Goal: Book appointment/travel/reservation

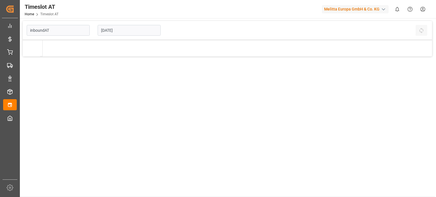
type input "Inbound AT"
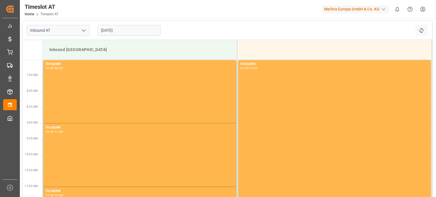
click at [123, 30] on input "[DATE]" at bounding box center [129, 30] width 63 height 11
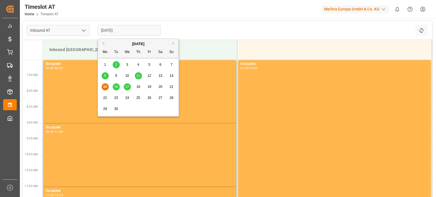
click at [126, 88] on span "17" at bounding box center [127, 87] width 4 height 4
type input "[DATE]"
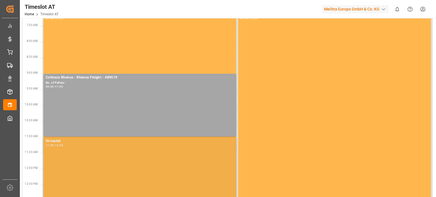
scroll to position [85, 0]
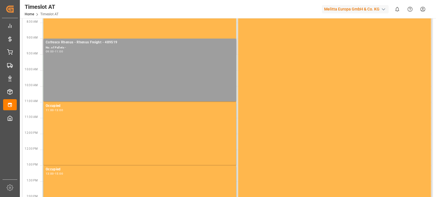
click at [142, 77] on div "Cofresco Rhenus - Rhenus Freight - 489519 No. of Pallets - 09:00 - 11:00" at bounding box center [140, 70] width 188 height 61
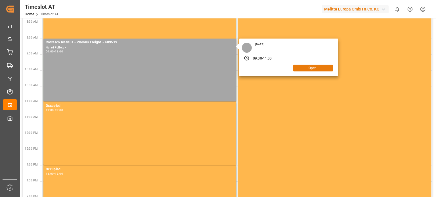
click at [308, 68] on button "Open" at bounding box center [313, 68] width 40 height 7
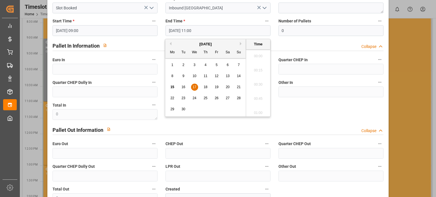
click at [211, 34] on input "[DATE] 11:00" at bounding box center [217, 30] width 105 height 11
drag, startPoint x: 211, startPoint y: 34, endPoint x: 155, endPoint y: 35, distance: 55.6
click at [157, 35] on div "code 281b53d6d4bd Sender/ Business Partner * COFRESCO RHENUS Freight Forwarder …" at bounding box center [217, 76] width 339 height 259
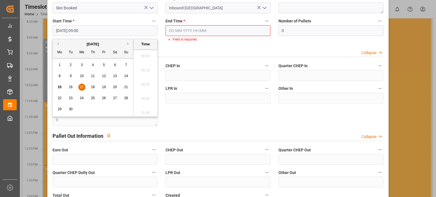
drag, startPoint x: 119, startPoint y: 33, endPoint x: 18, endPoint y: 33, distance: 101.2
click at [18, 33] on body "Created by potrace 1.15, written by [PERSON_NAME] [DATE]-[DATE] Created by potr…" at bounding box center [218, 98] width 436 height 197
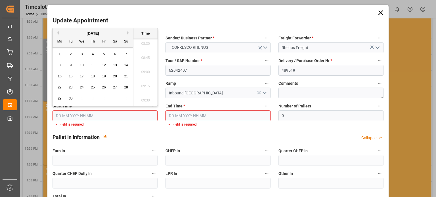
click at [257, 49] on icon "open menu" at bounding box center [260, 48] width 6 height 6
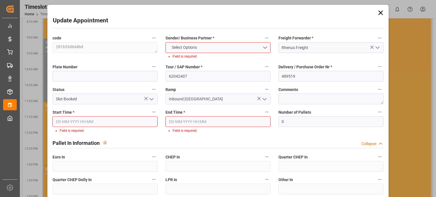
click at [259, 97] on button "open menu" at bounding box center [263, 99] width 9 height 9
click at [258, 99] on icon at bounding box center [258, 98] width 3 height 3
click at [370, 47] on icon at bounding box center [372, 47] width 6 height 6
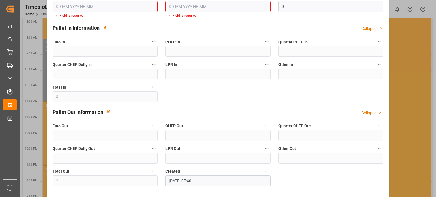
scroll to position [137, 0]
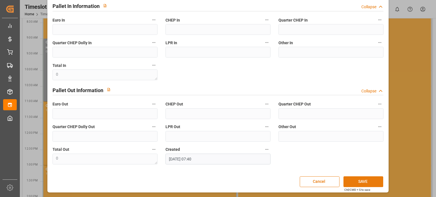
click at [360, 184] on button "SAVE" at bounding box center [363, 181] width 40 height 11
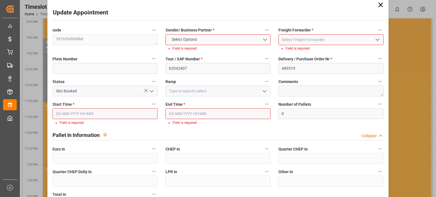
scroll to position [0, 0]
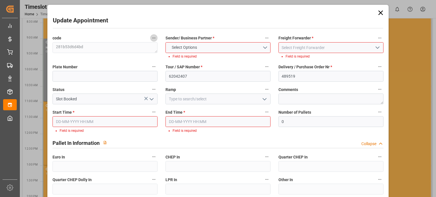
click at [155, 40] on icon "button" at bounding box center [153, 38] width 5 height 5
click at [378, 37] on div at bounding box center [218, 98] width 436 height 197
drag, startPoint x: 378, startPoint y: 38, endPoint x: 378, endPoint y: 41, distance: 3.1
click at [378, 41] on button "Freight Forwarder *" at bounding box center [379, 37] width 7 height 7
click at [378, 13] on div at bounding box center [218, 98] width 436 height 197
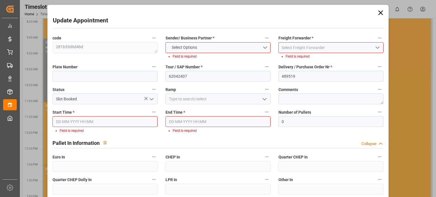
click at [378, 13] on icon at bounding box center [380, 13] width 8 height 8
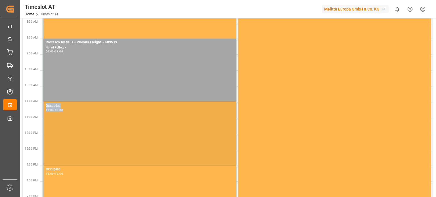
drag, startPoint x: 159, startPoint y: 71, endPoint x: 140, endPoint y: 108, distance: 41.9
click at [132, 129] on tbody "Occupied 07:00 - 15:30 Occupied 07:00 - 15:30 Cofresco Rhenus - Rhenus Freight …" at bounding box center [237, 110] width 389 height 270
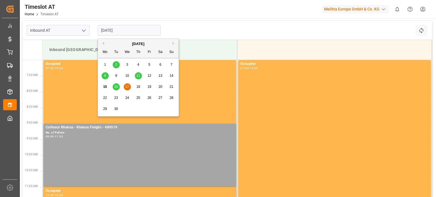
click at [114, 29] on input "[DATE]" at bounding box center [129, 30] width 63 height 11
click at [119, 87] on div "16" at bounding box center [116, 87] width 7 height 7
type input "[DATE]"
